Goal: Find specific page/section

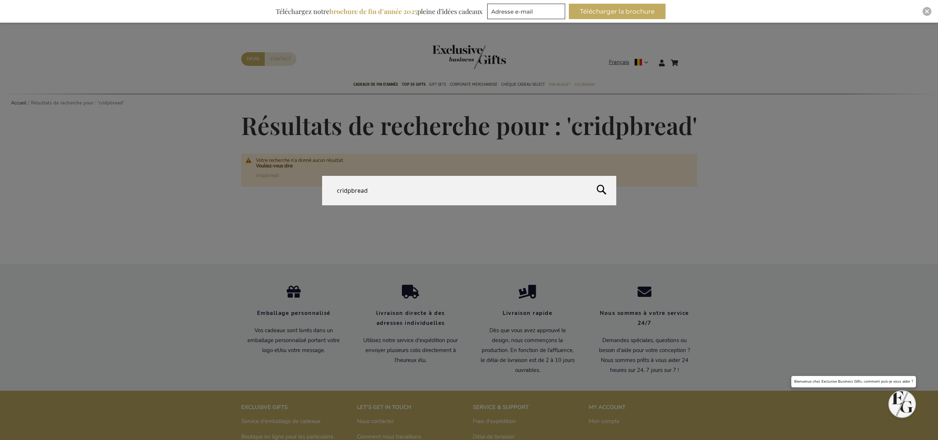
click at [687, 58] on form "Rechercher cridpbread Rechercher" at bounding box center [687, 58] width 7 height 0
click at [382, 188] on input "cridpbread" at bounding box center [469, 190] width 294 height 29
drag, startPoint x: 375, startPoint y: 190, endPoint x: 281, endPoint y: 191, distance: 93.8
click at [281, 191] on div "Rechercher cridpbread" at bounding box center [469, 191] width 938 height 30
paste input "EB-VING-3373"
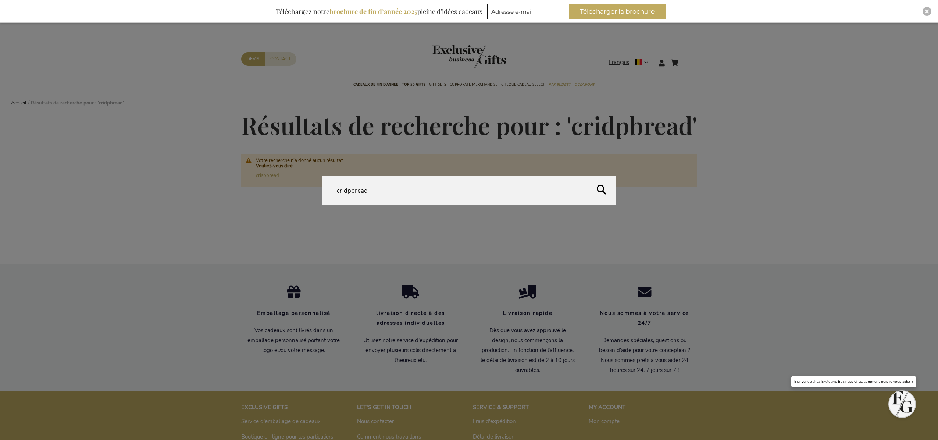
type input "EB-VING-3373"
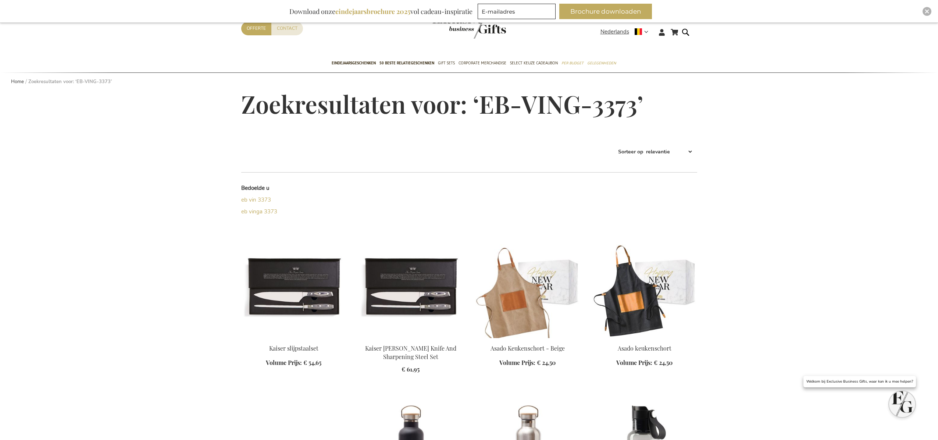
scroll to position [30, 0]
click at [296, 298] on img at bounding box center [293, 286] width 105 height 103
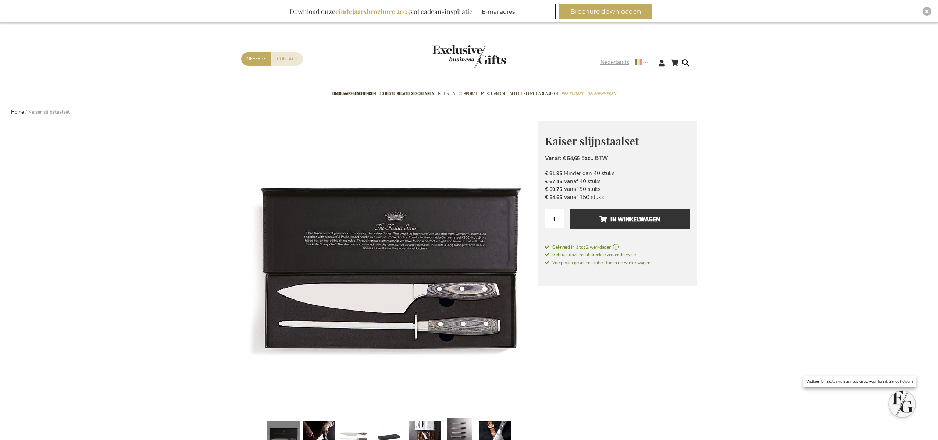
click at [644, 62] on strong "Nederlands" at bounding box center [624, 62] width 47 height 8
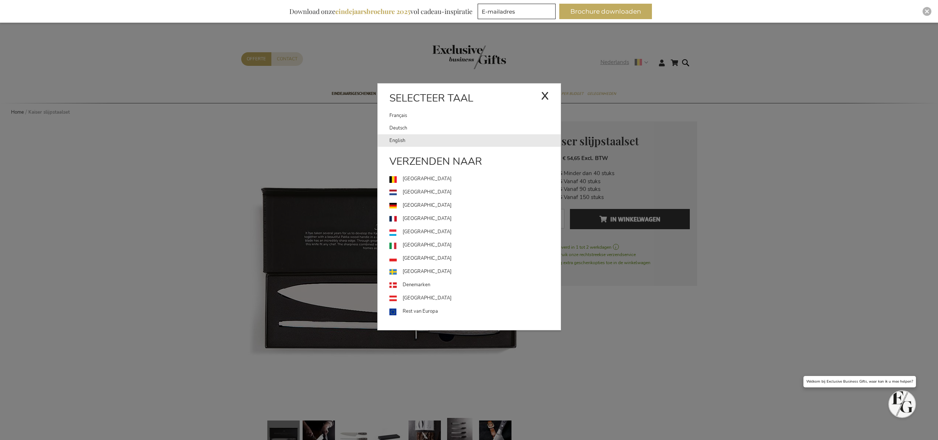
click at [401, 138] on link "English" at bounding box center [474, 140] width 171 height 13
